Goal: Information Seeking & Learning: Learn about a topic

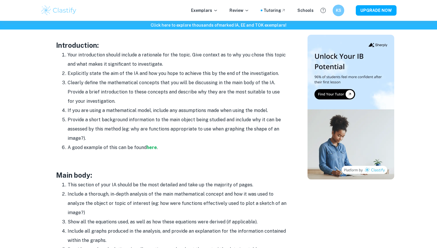
scroll to position [372, 0]
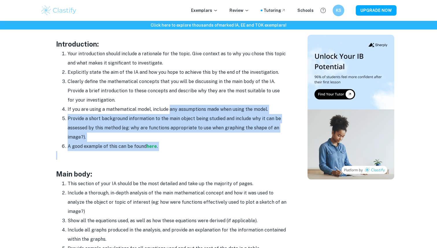
drag, startPoint x: 184, startPoint y: 152, endPoint x: 167, endPoint y: 108, distance: 47.1
click at [167, 108] on div "Your Math IA is a great way to show mastery of course concepts and the applicat…" at bounding box center [171, 211] width 231 height 697
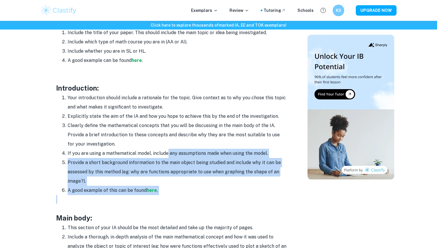
scroll to position [330, 0]
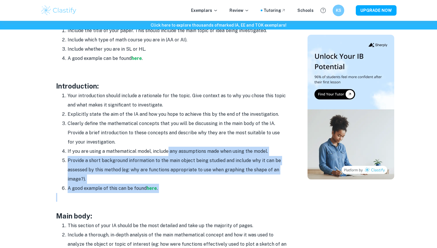
click at [125, 187] on li "A good example of this can be found here ." at bounding box center [178, 188] width 220 height 9
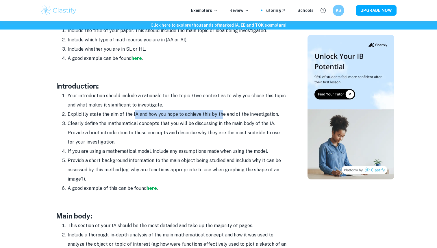
drag, startPoint x: 132, startPoint y: 114, endPoint x: 218, endPoint y: 114, distance: 85.9
click at [218, 114] on li "Explicitly state the aim of the IA and how you hope to achieve this by the end …" at bounding box center [178, 114] width 220 height 9
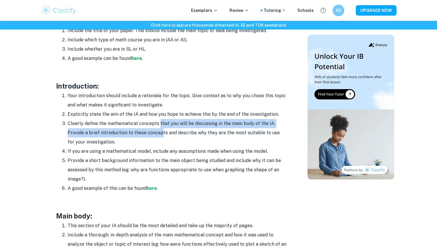
drag, startPoint x: 158, startPoint y: 125, endPoint x: 160, endPoint y: 133, distance: 8.0
click at [160, 133] on li "Clearly define the mathematical concepts that you will be discussing in the mai…" at bounding box center [178, 133] width 220 height 28
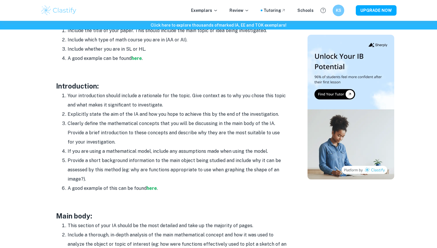
click at [158, 140] on li "Clearly define the mathematical concepts that you will be discussing in the mai…" at bounding box center [178, 133] width 220 height 28
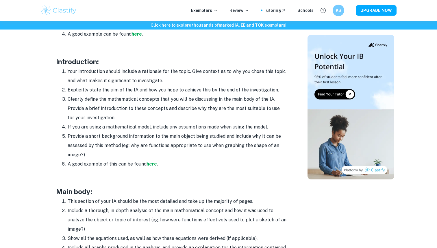
scroll to position [355, 0]
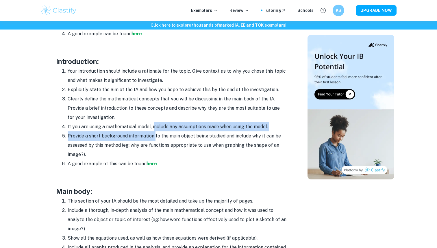
drag, startPoint x: 153, startPoint y: 128, endPoint x: 153, endPoint y: 140, distance: 12.4
click at [153, 140] on ol "Your introduction should include a rationale for the topic. Give context as to …" at bounding box center [171, 117] width 231 height 102
click at [153, 140] on li "Provide a short background information to the main object being studied and inc…" at bounding box center [178, 145] width 220 height 28
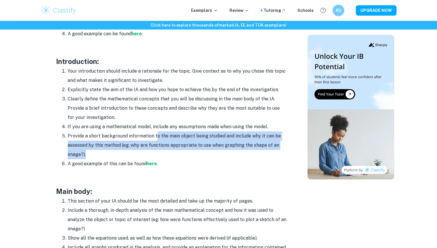
drag, startPoint x: 156, startPoint y: 136, endPoint x: 191, endPoint y: 152, distance: 38.2
click at [195, 152] on li "Provide a short background information to the main object being studied and inc…" at bounding box center [178, 145] width 220 height 28
click at [191, 152] on li "Provide a short background information to the main object being studied and inc…" at bounding box center [178, 145] width 220 height 28
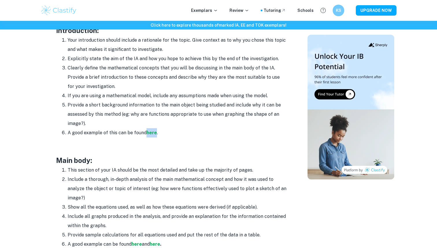
scroll to position [386, 0]
click at [156, 117] on li "Provide a short background information to the main object being studied and inc…" at bounding box center [178, 114] width 220 height 28
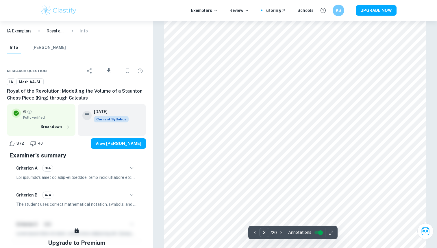
scroll to position [390, 0]
type input "17"
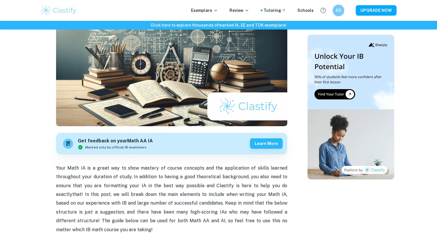
scroll to position [73, 0]
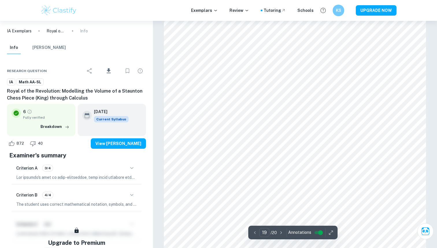
scroll to position [6404, 0]
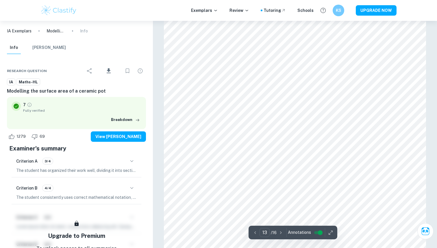
scroll to position [4594, 0]
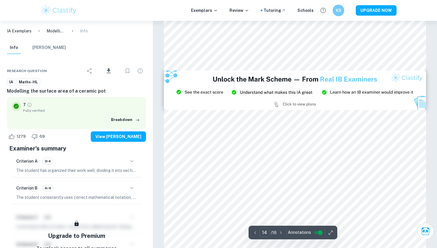
type input "15"
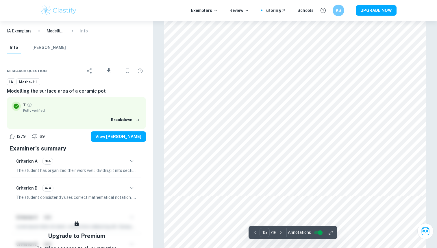
scroll to position [5544, 0]
